Goal: Transaction & Acquisition: Purchase product/service

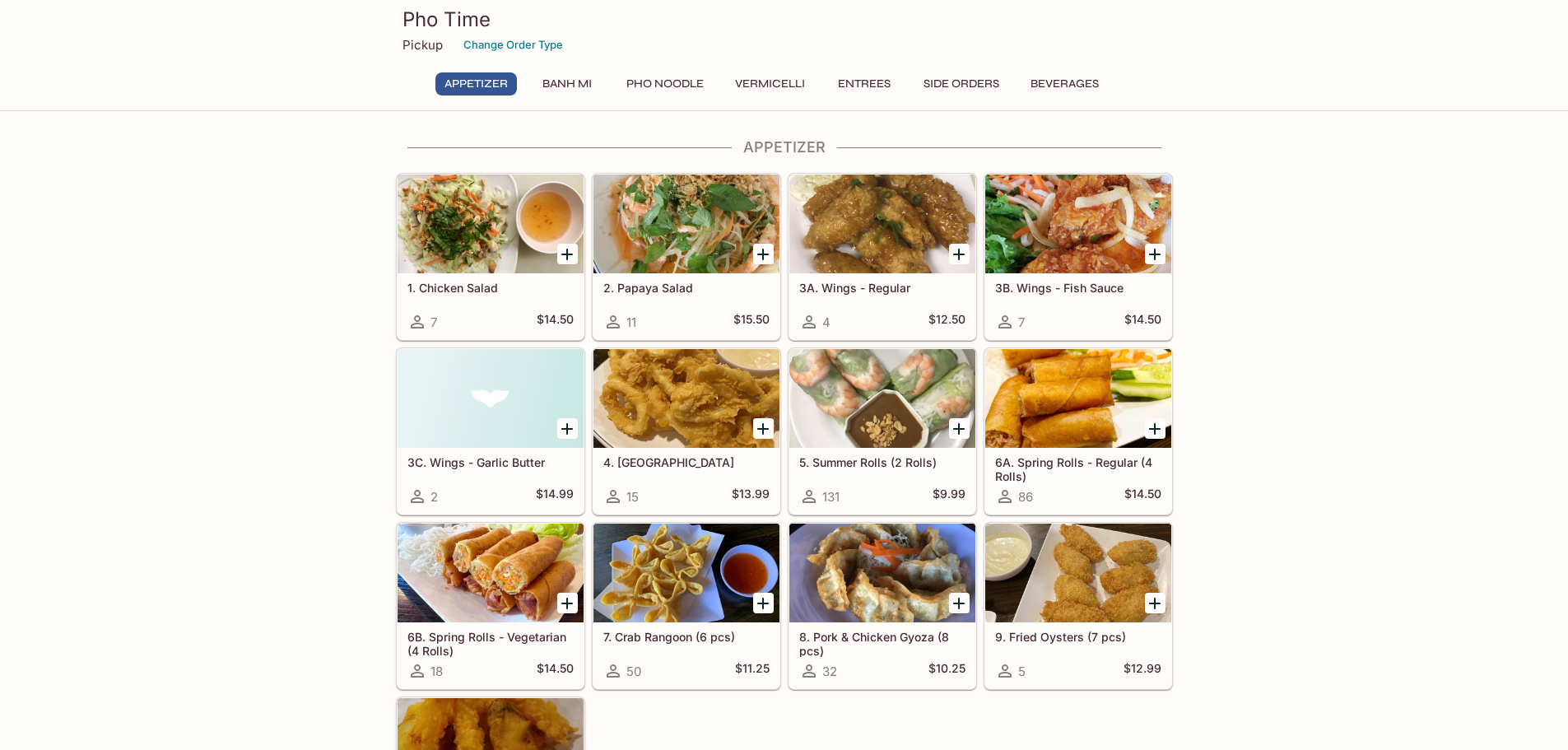
click at [555, 70] on div "Pho Time Pickup Change Order Type Appetizer Banh Mi Pho Noodle Vermicelli Entre…" at bounding box center [784, 53] width 790 height 106
click at [561, 78] on button "Banh Mi" at bounding box center [567, 84] width 74 height 23
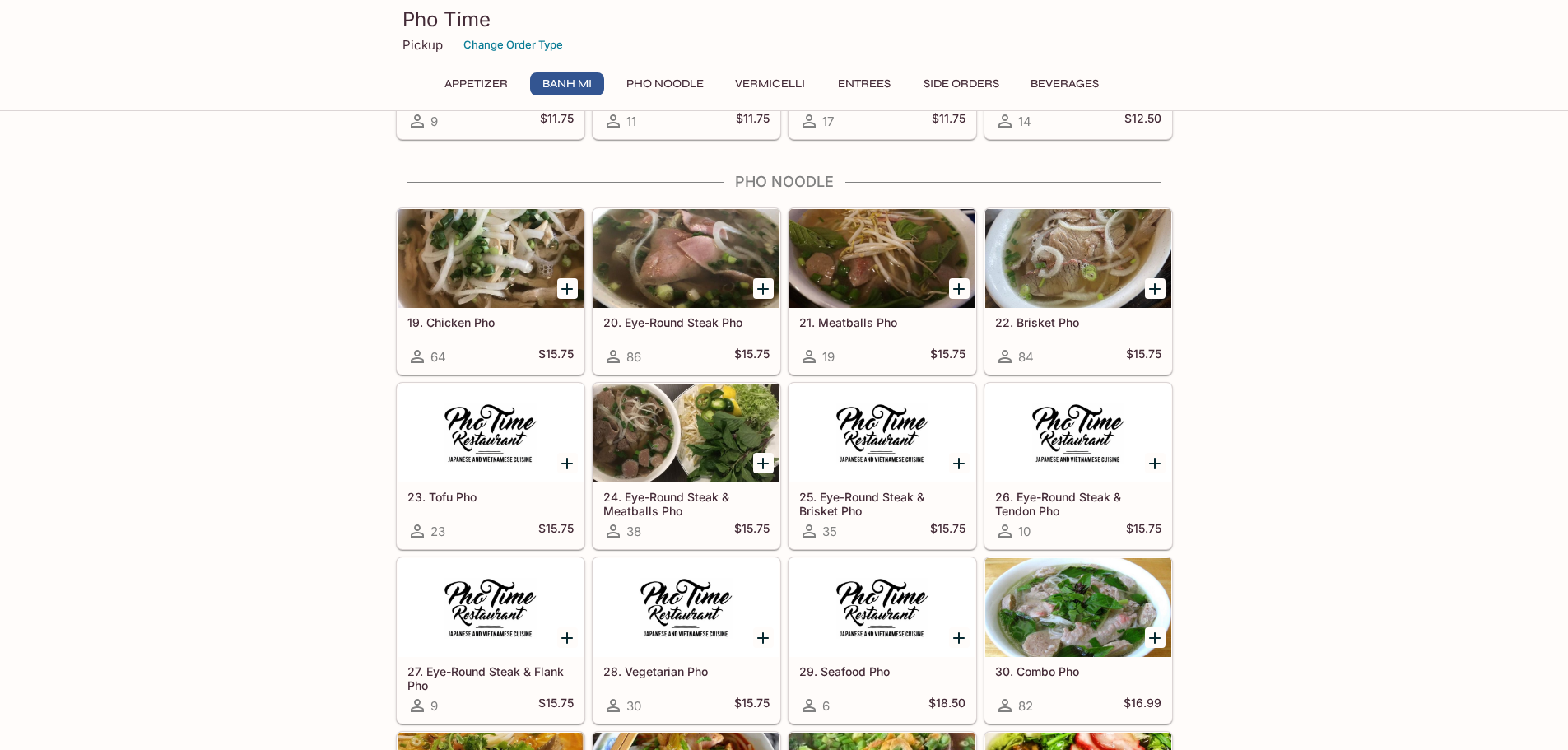
scroll to position [1168, 0]
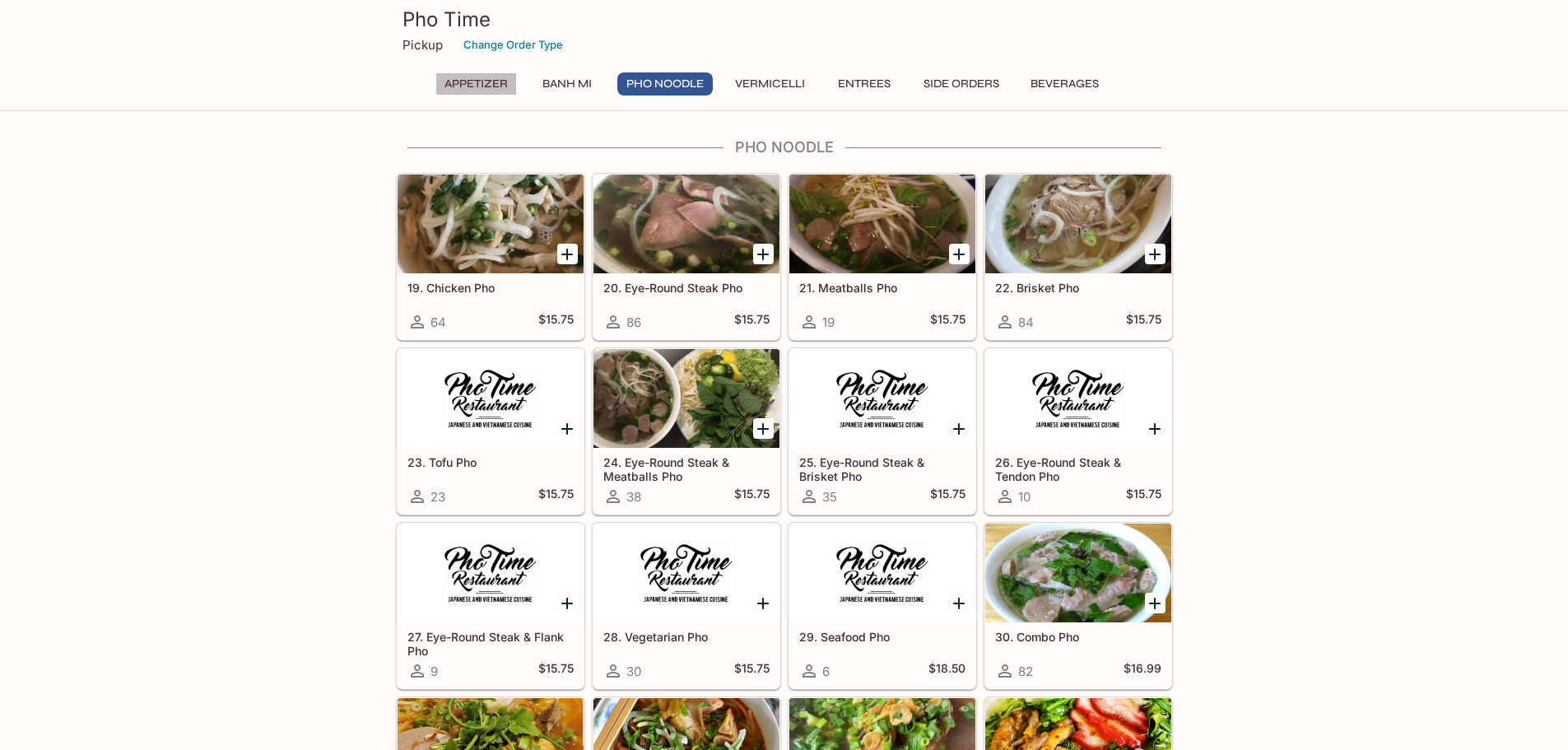
click at [463, 77] on button "Appetizer" at bounding box center [476, 84] width 81 height 23
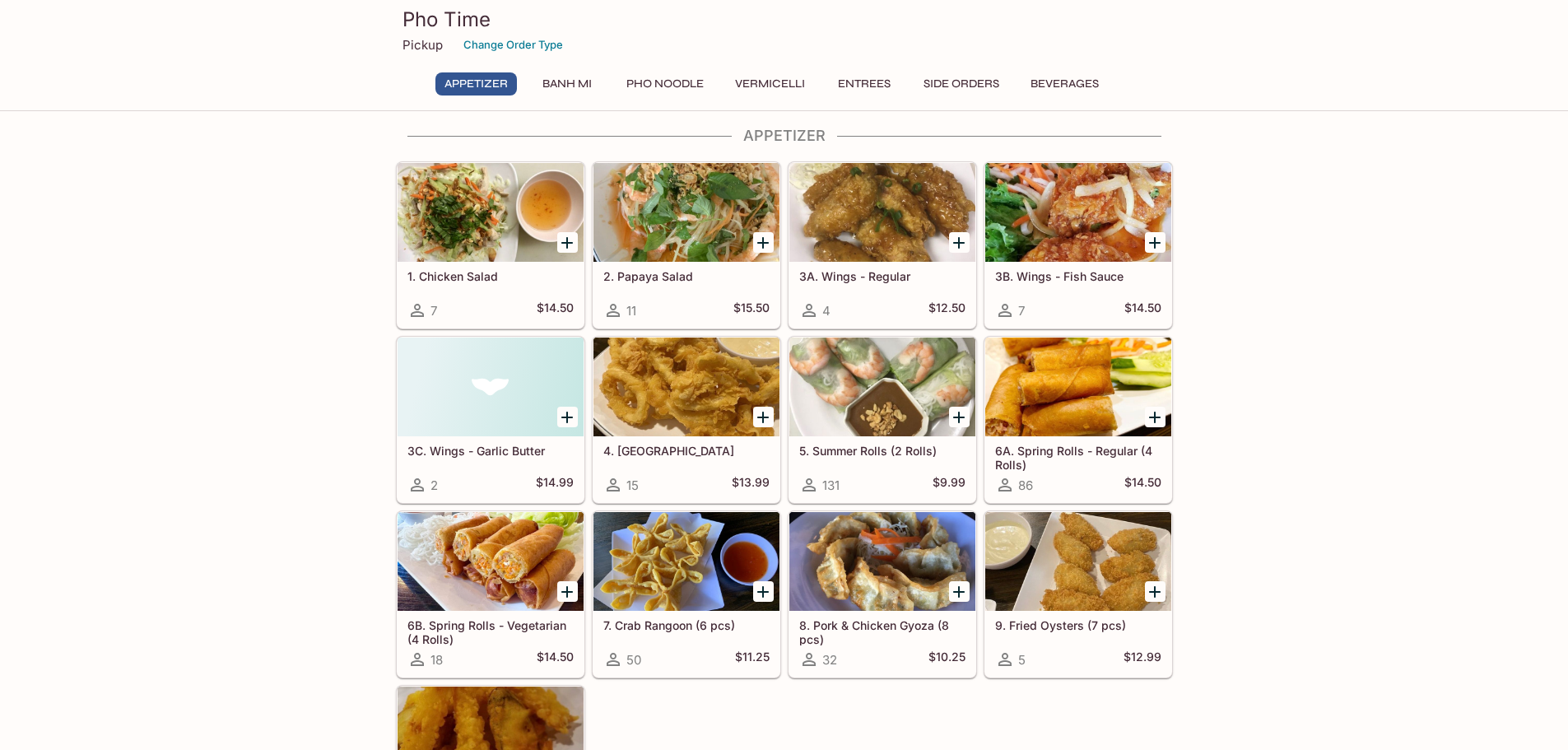
scroll to position [0, 0]
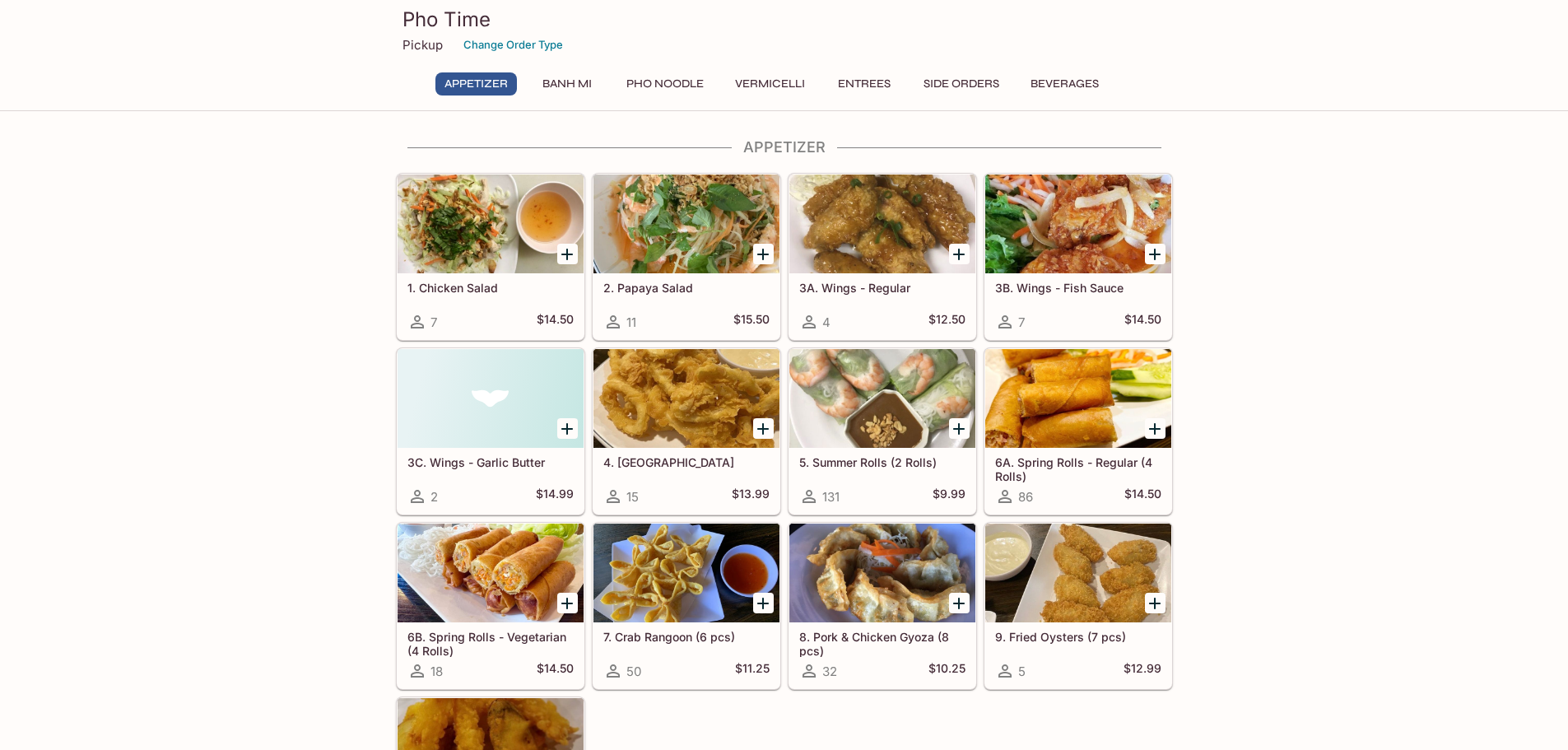
click at [876, 460] on h5 "5. Summer Rolls (2 Rolls)" at bounding box center [882, 462] width 166 height 14
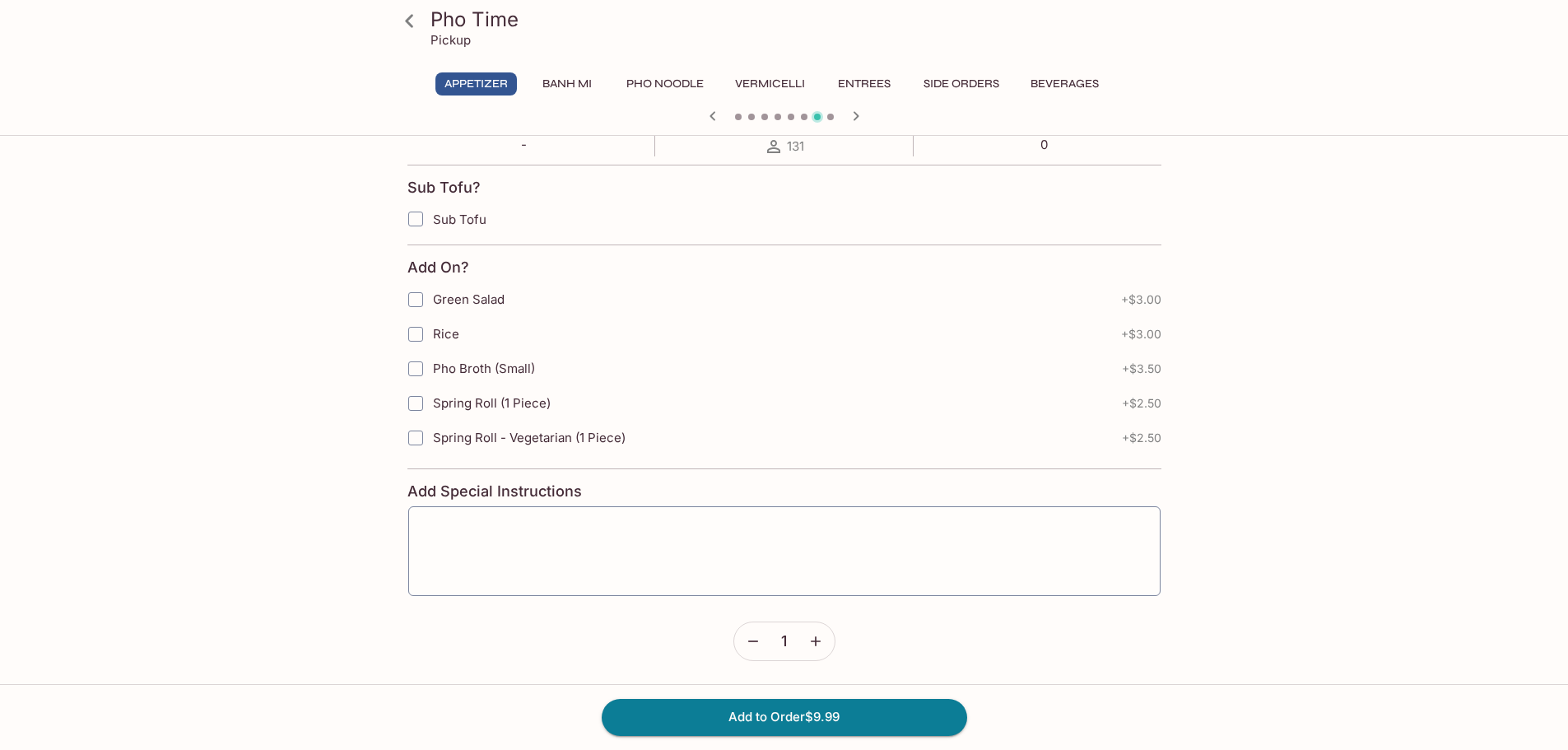
scroll to position [330, 0]
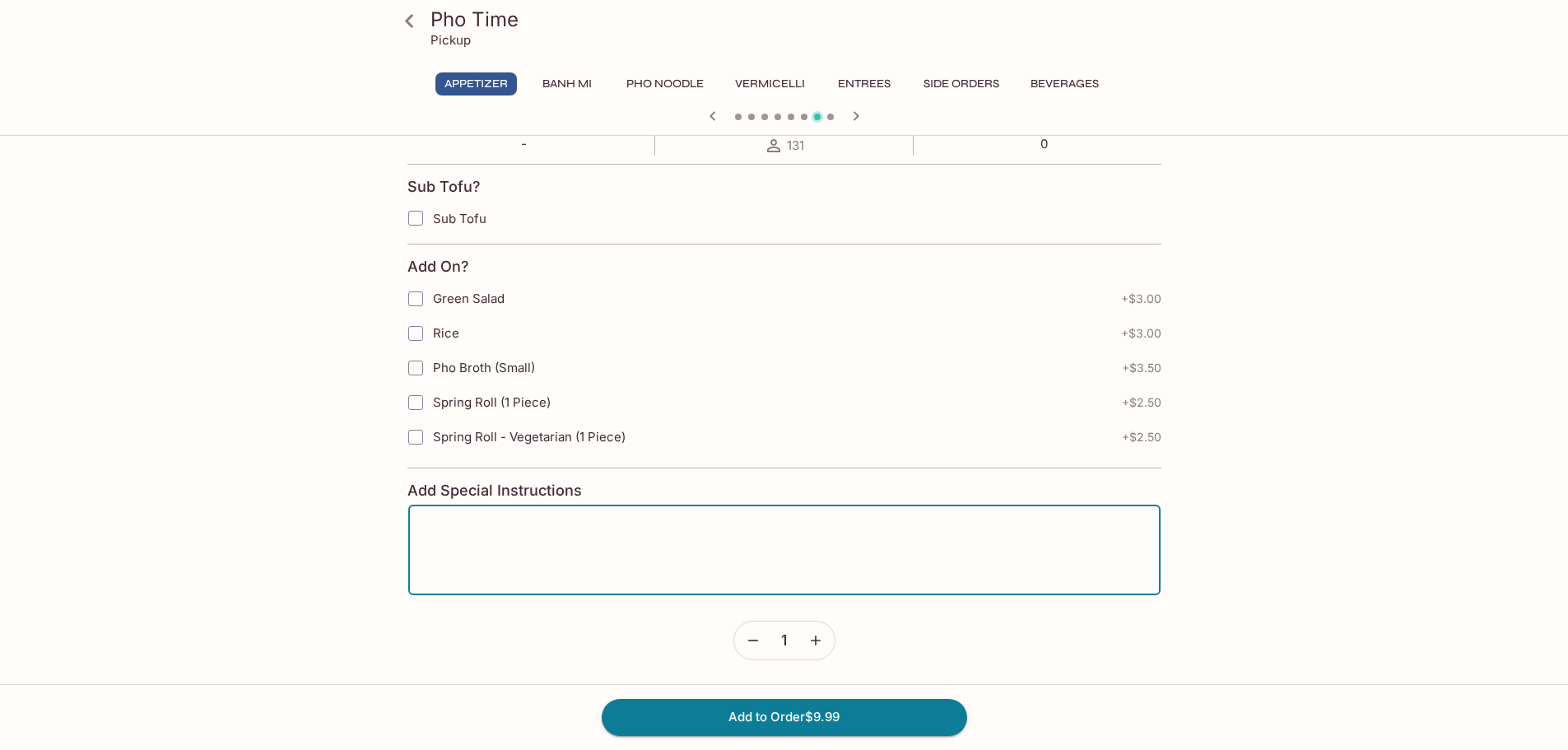
click at [622, 559] on textarea at bounding box center [784, 550] width 729 height 62
type textarea "Yummy!!!"
click at [869, 725] on button "Add to Order $9.99" at bounding box center [784, 717] width 366 height 36
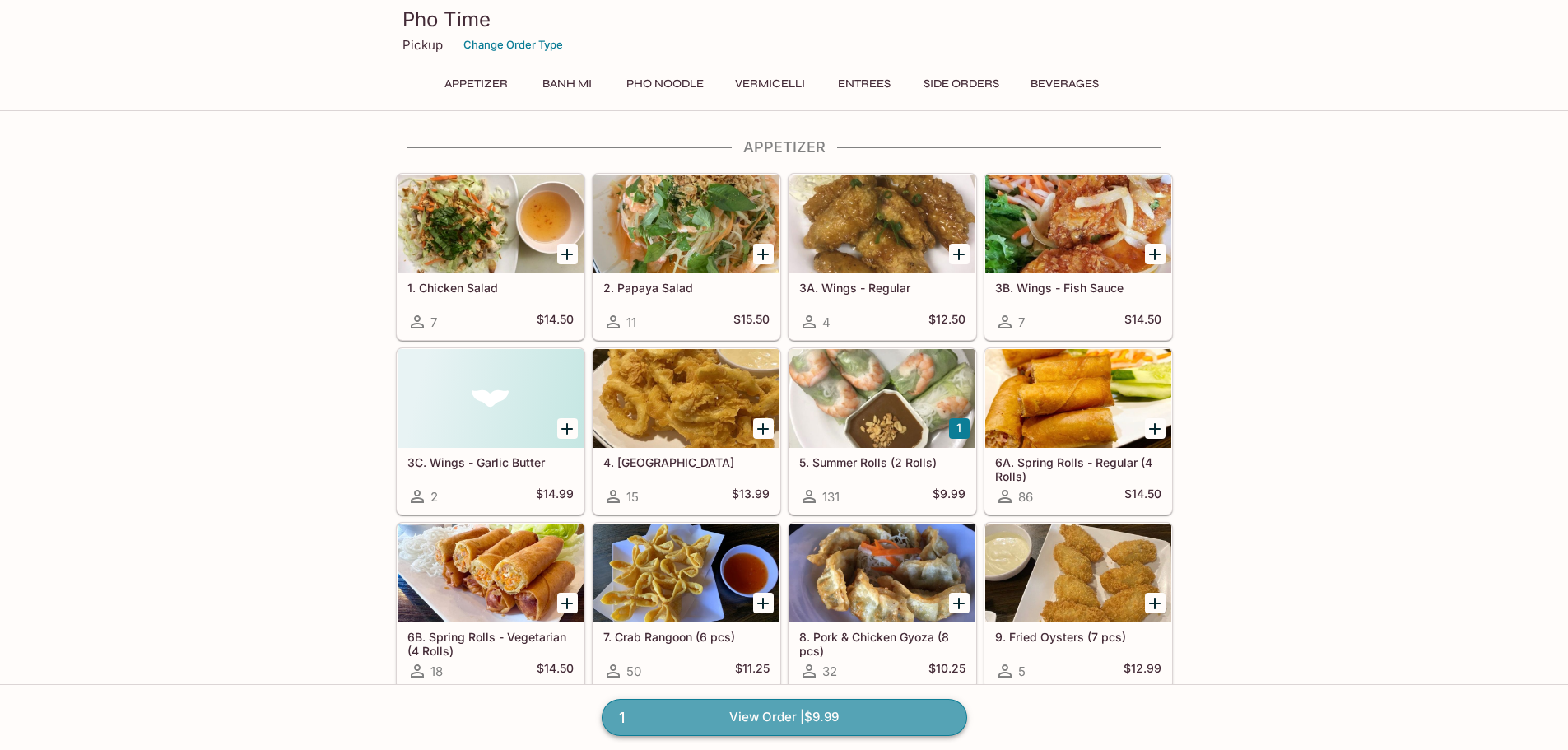
click at [865, 722] on link "1 View Order | $9.99" at bounding box center [784, 717] width 366 height 36
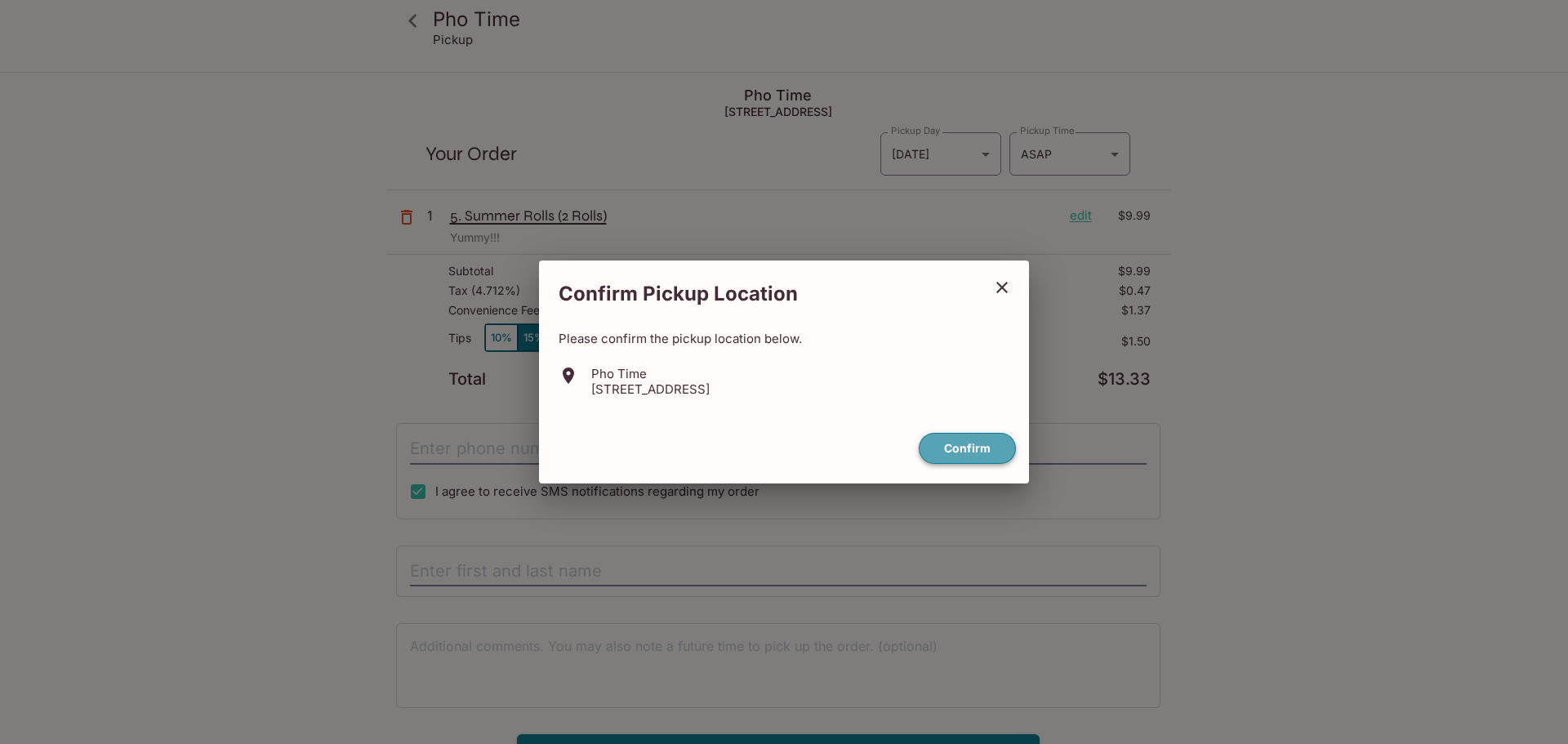
click at [959, 441] on button "Confirm" at bounding box center [967, 449] width 97 height 32
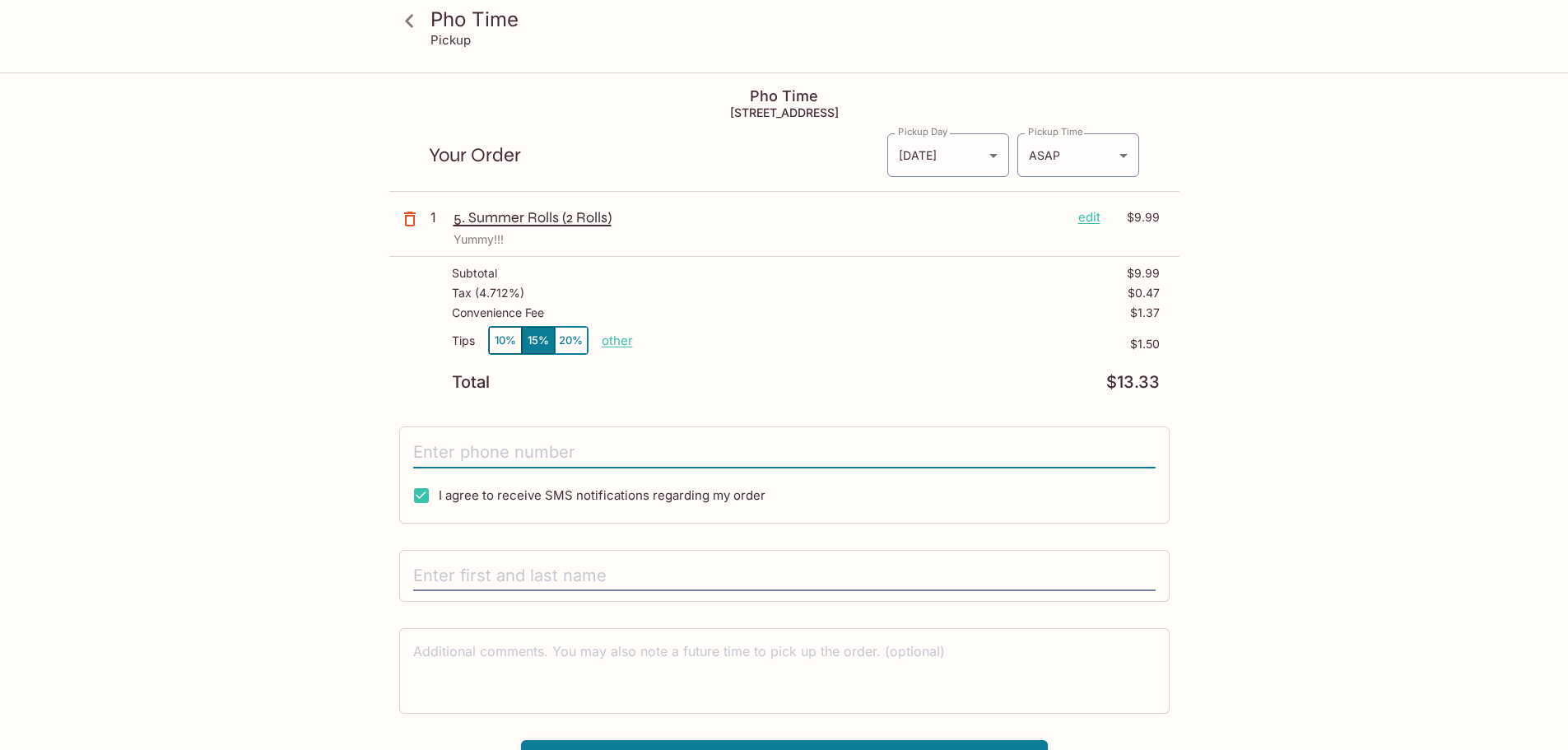
drag, startPoint x: 602, startPoint y: 447, endPoint x: 616, endPoint y: 441, distance: 15.2
click at [602, 447] on input "tel" at bounding box center [784, 452] width 742 height 31
type input "[PHONE_NUMBER]"
click at [599, 338] on div "Tips 10% 15% 20% other" at bounding box center [542, 343] width 181 height 35
click at [604, 338] on p "other" at bounding box center [617, 340] width 31 height 16
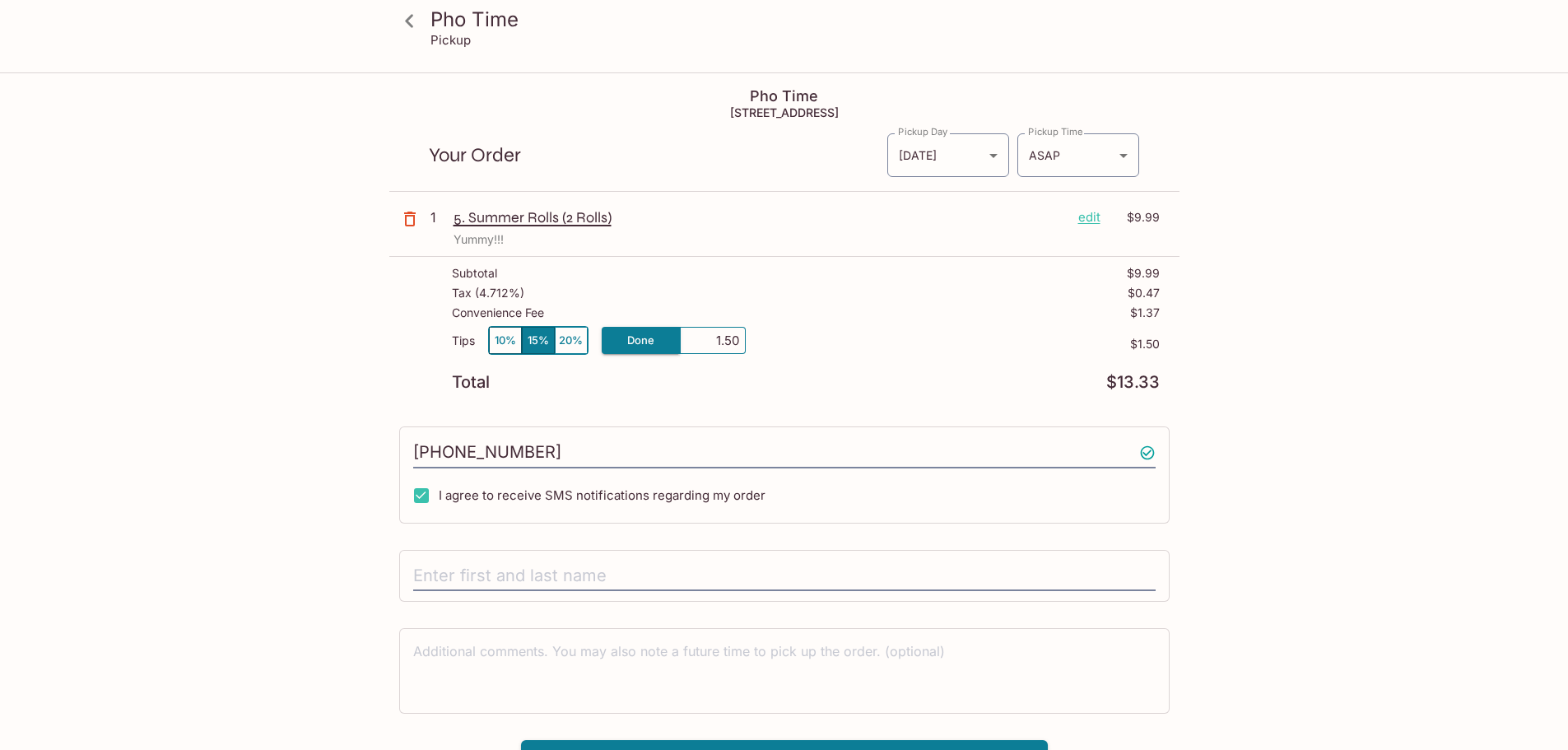
drag, startPoint x: 716, startPoint y: 346, endPoint x: 802, endPoint y: 346, distance: 86.0
click at [802, 346] on div "Tips 10% 15% 20% Done 1.50 $1.50" at bounding box center [805, 349] width 707 height 48
type input "0.00"
click at [799, 349] on p "$1.50" at bounding box center [952, 344] width 414 height 13
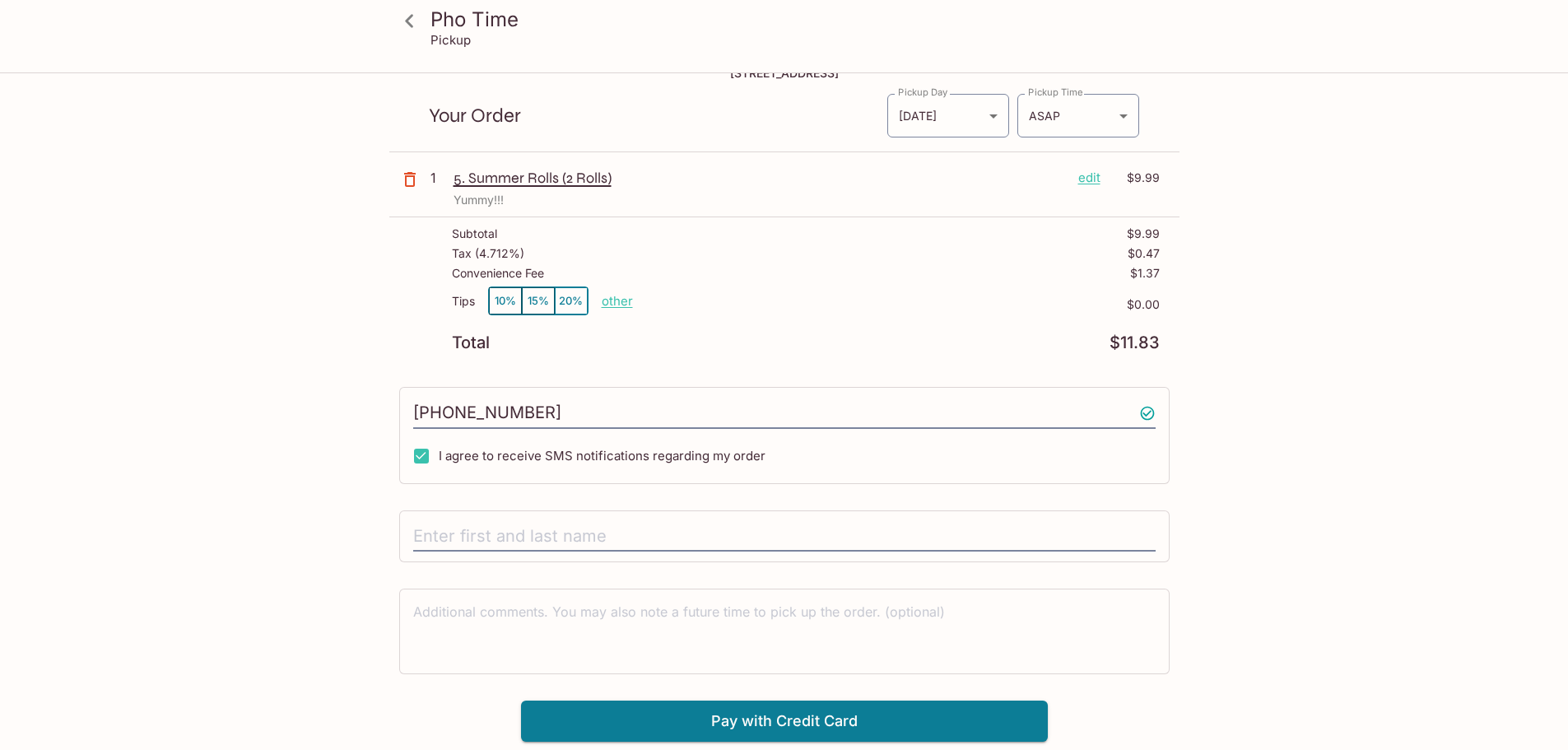
scroll to position [74, 0]
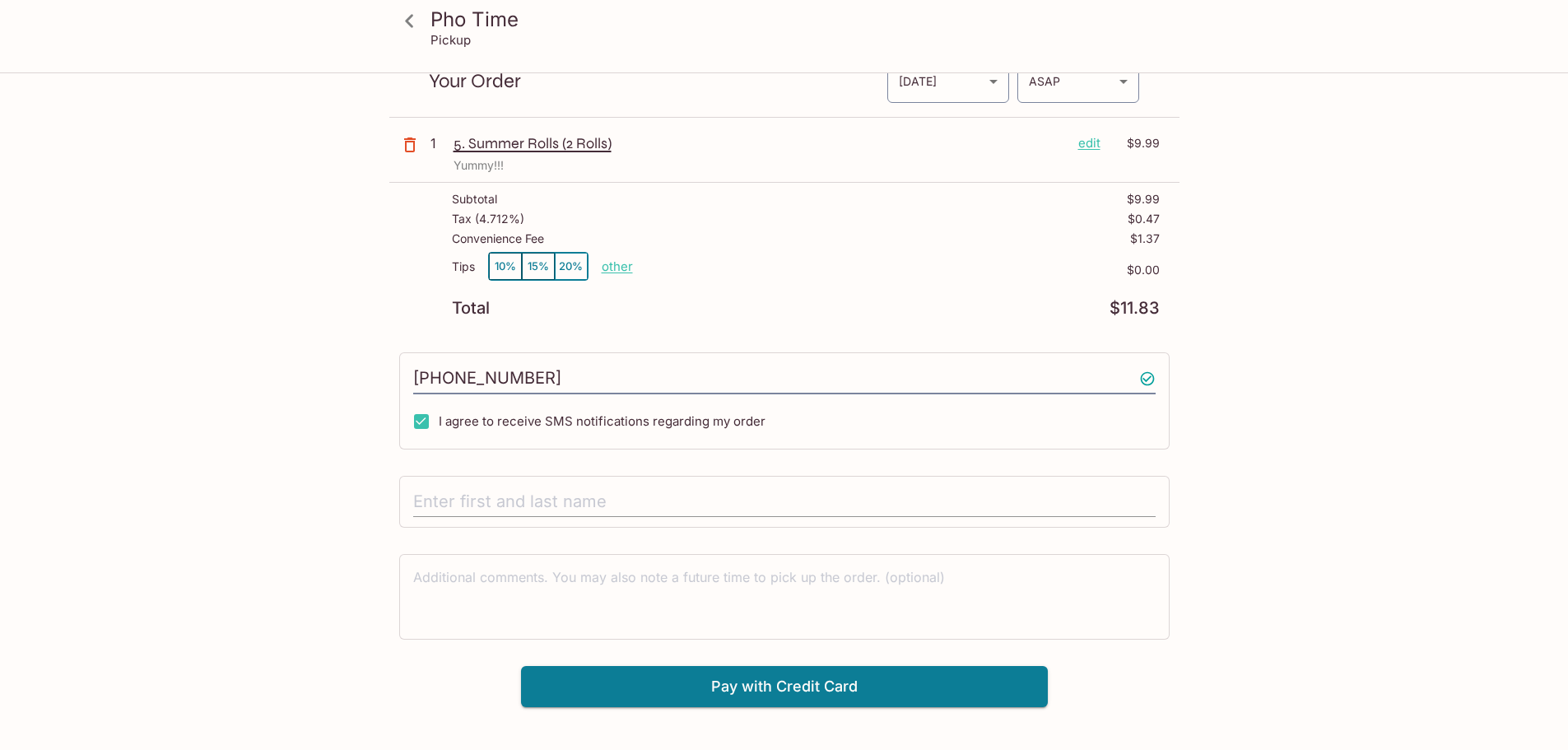
click at [637, 503] on input "text" at bounding box center [784, 502] width 742 height 31
type input "[PERSON_NAME]"
click at [784, 662] on div "Pho Time [STREET_ADDRESS] Your Order Pickup Day [DATE] [DATE] Pickup Day Pickup…" at bounding box center [784, 353] width 790 height 707
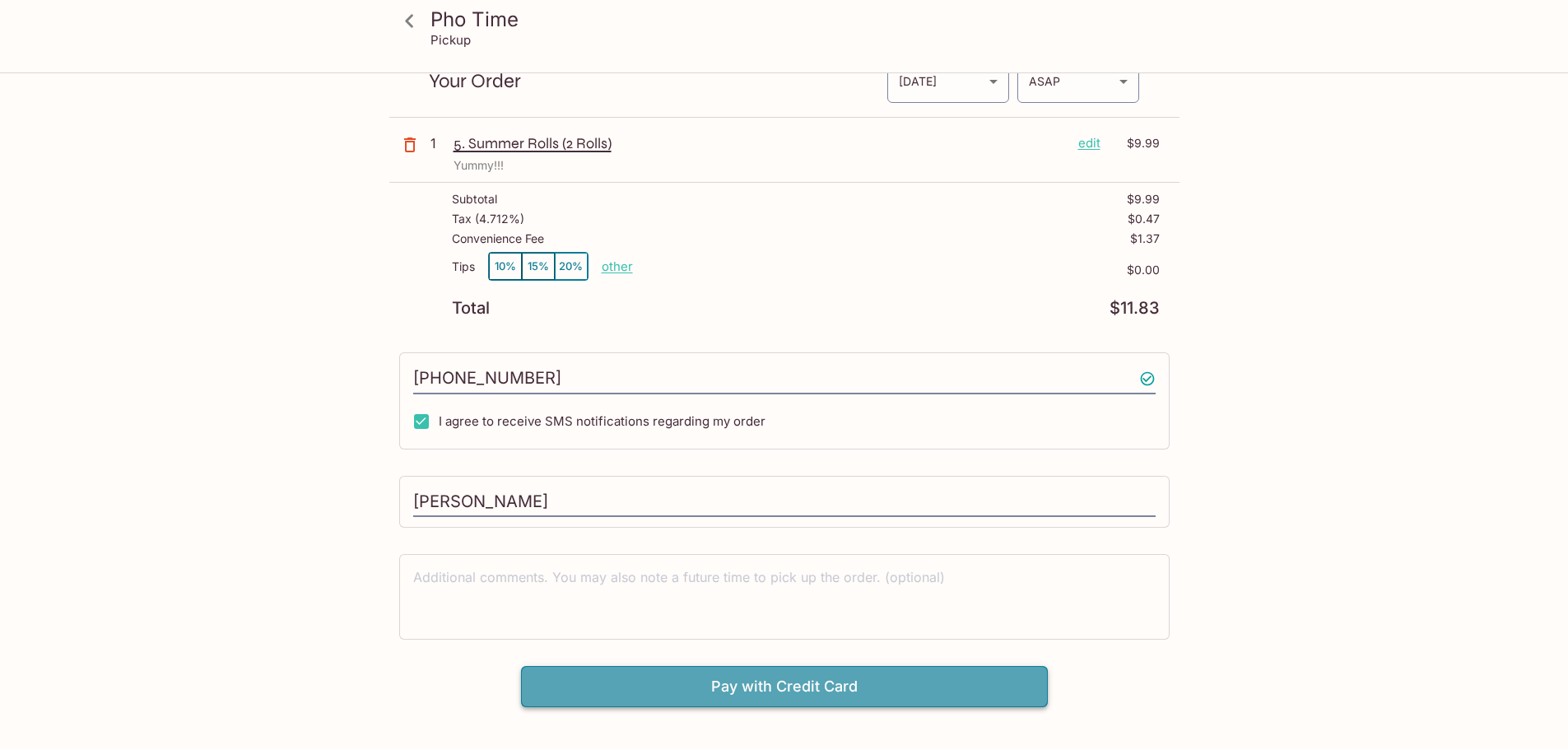
click at [690, 679] on button "Pay with Credit Card" at bounding box center [784, 687] width 527 height 42
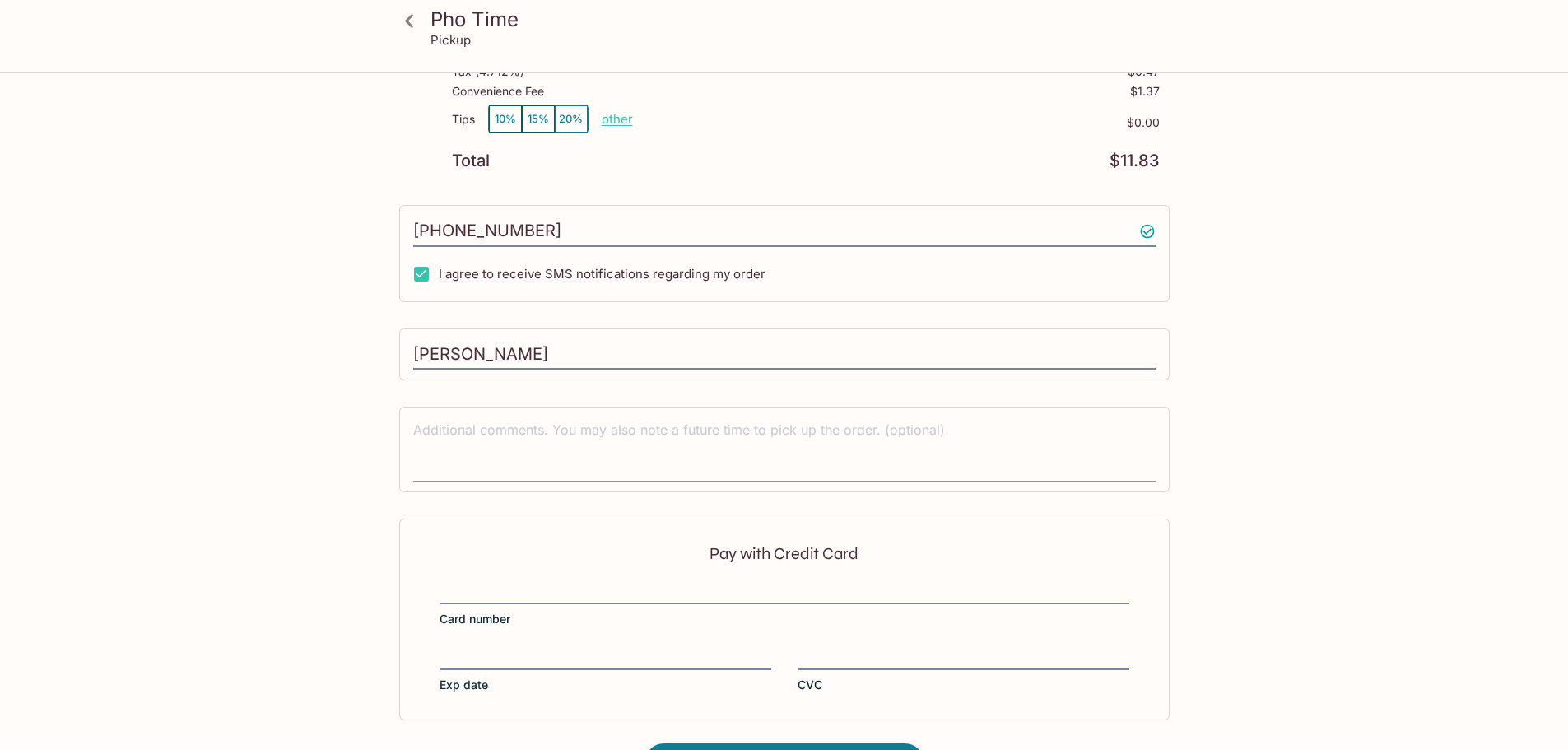
scroll to position [278, 0]
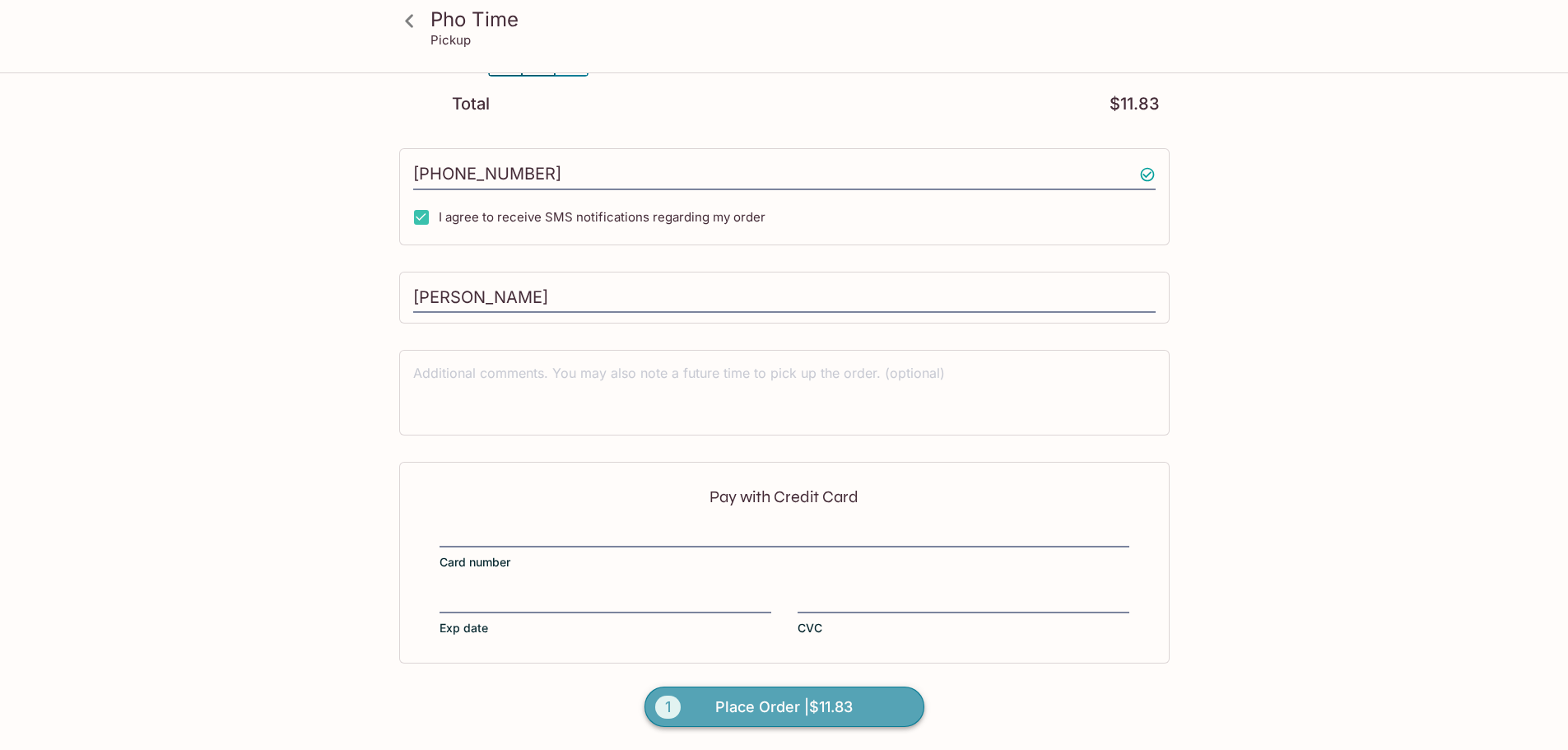
click at [827, 696] on span "Place Order | $11.83" at bounding box center [783, 707] width 137 height 26
